Goal: Check status: Check status

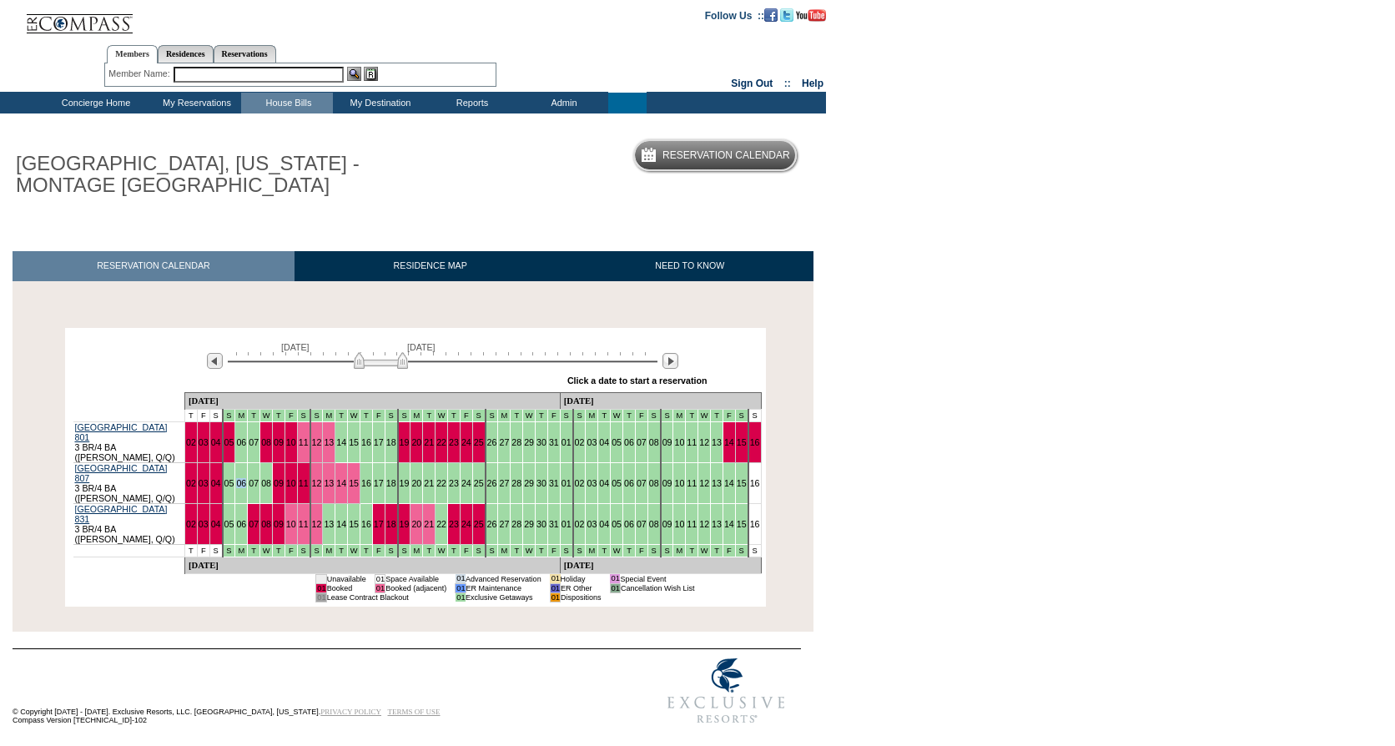
click at [248, 467] on td "06" at bounding box center [241, 482] width 13 height 41
